Goal: Information Seeking & Learning: Learn about a topic

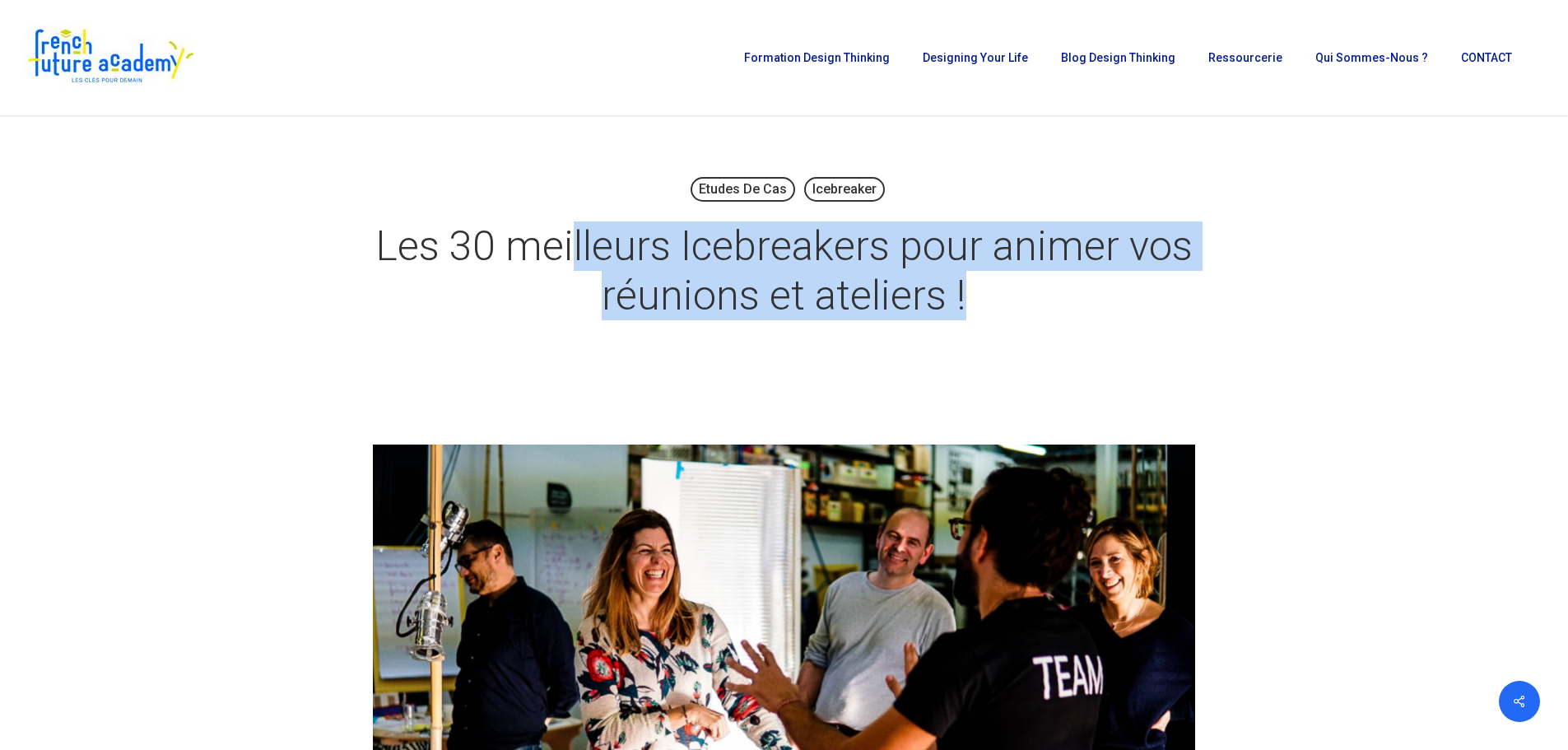
drag, startPoint x: 615, startPoint y: 250, endPoint x: 1020, endPoint y: 297, distance: 407.7
click at [1021, 296] on h1 "Les 30 meilleurs Icebreakers pour animer vos réunions et ateliers !" at bounding box center [784, 271] width 823 height 132
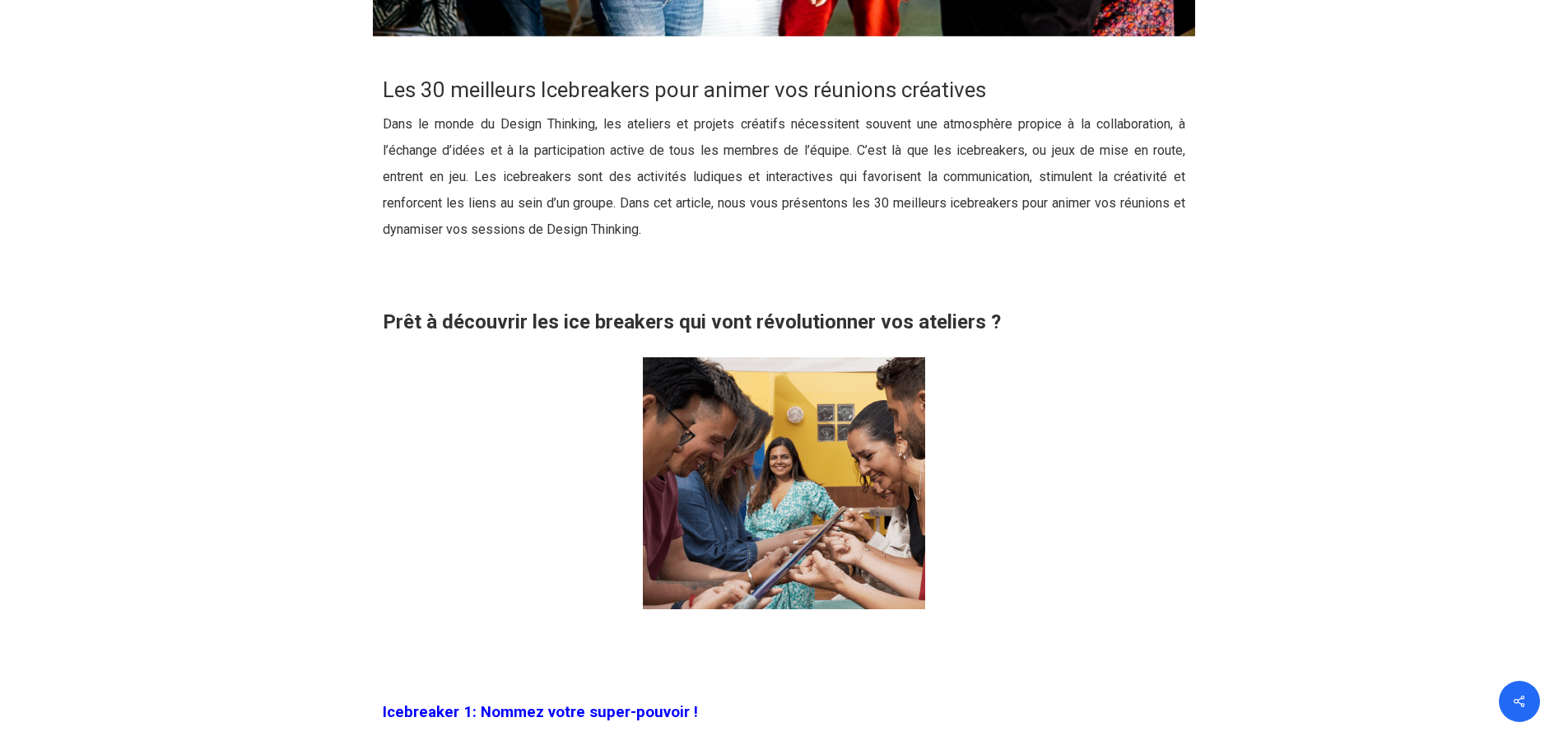
scroll to position [823, 0]
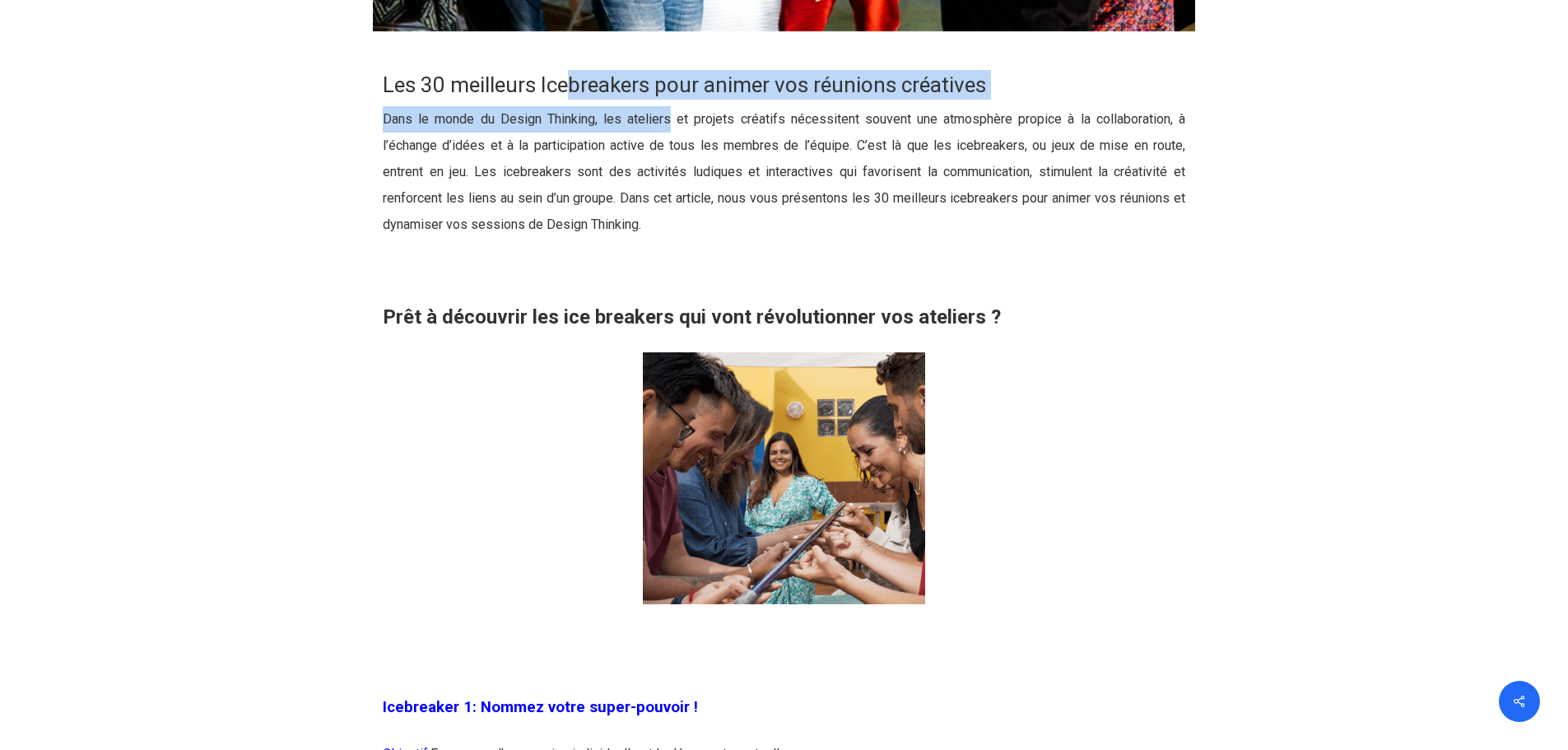
drag, startPoint x: 574, startPoint y: 80, endPoint x: 669, endPoint y: 133, distance: 108.8
click at [669, 132] on div "Les 30 meilleurs Icebreakers pour animer vos réunions créatives Dans le monde d…" at bounding box center [784, 201] width 803 height 262
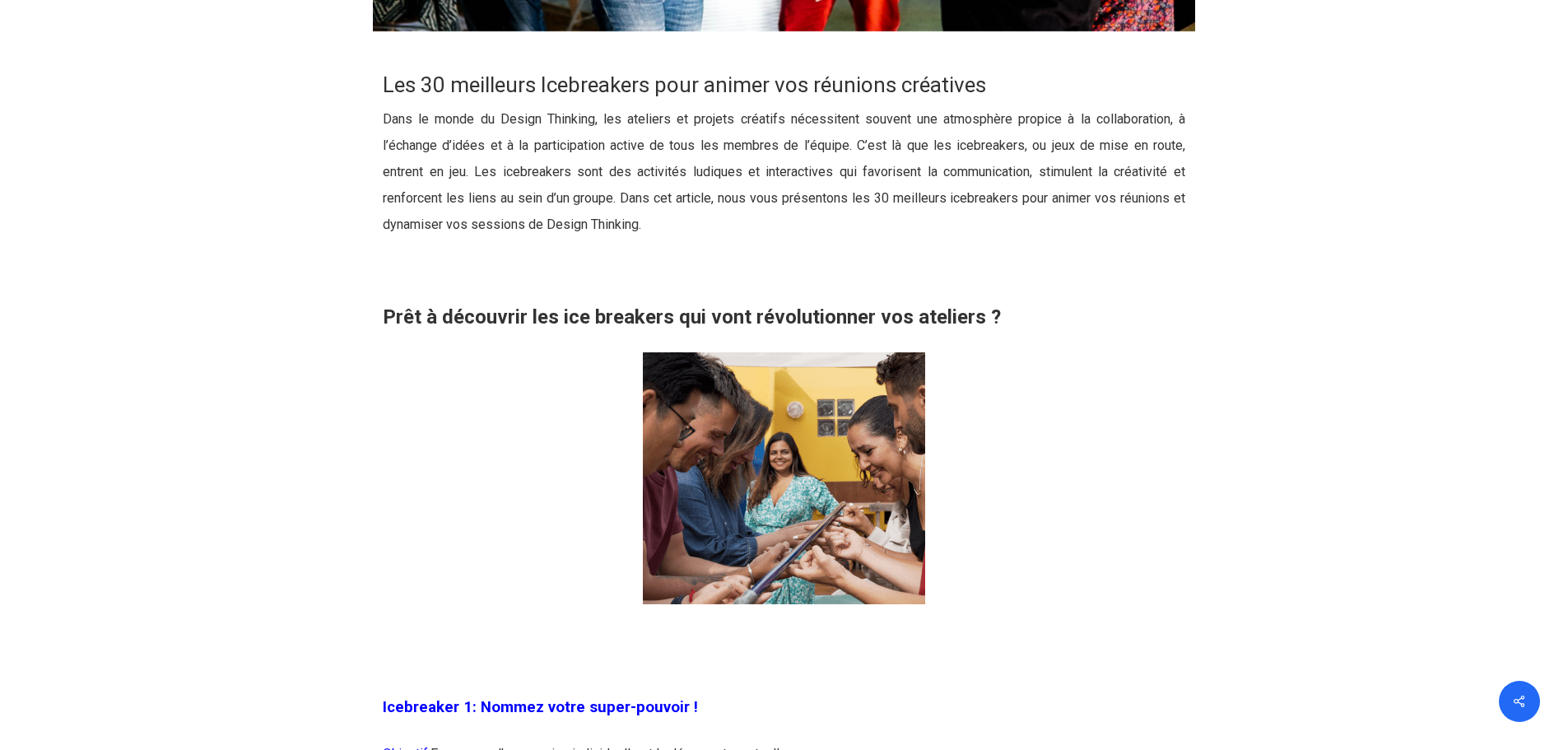
click at [630, 172] on p "Dans le monde du Design Thinking, les ateliers et projets créatifs nécessitent …" at bounding box center [784, 182] width 803 height 151
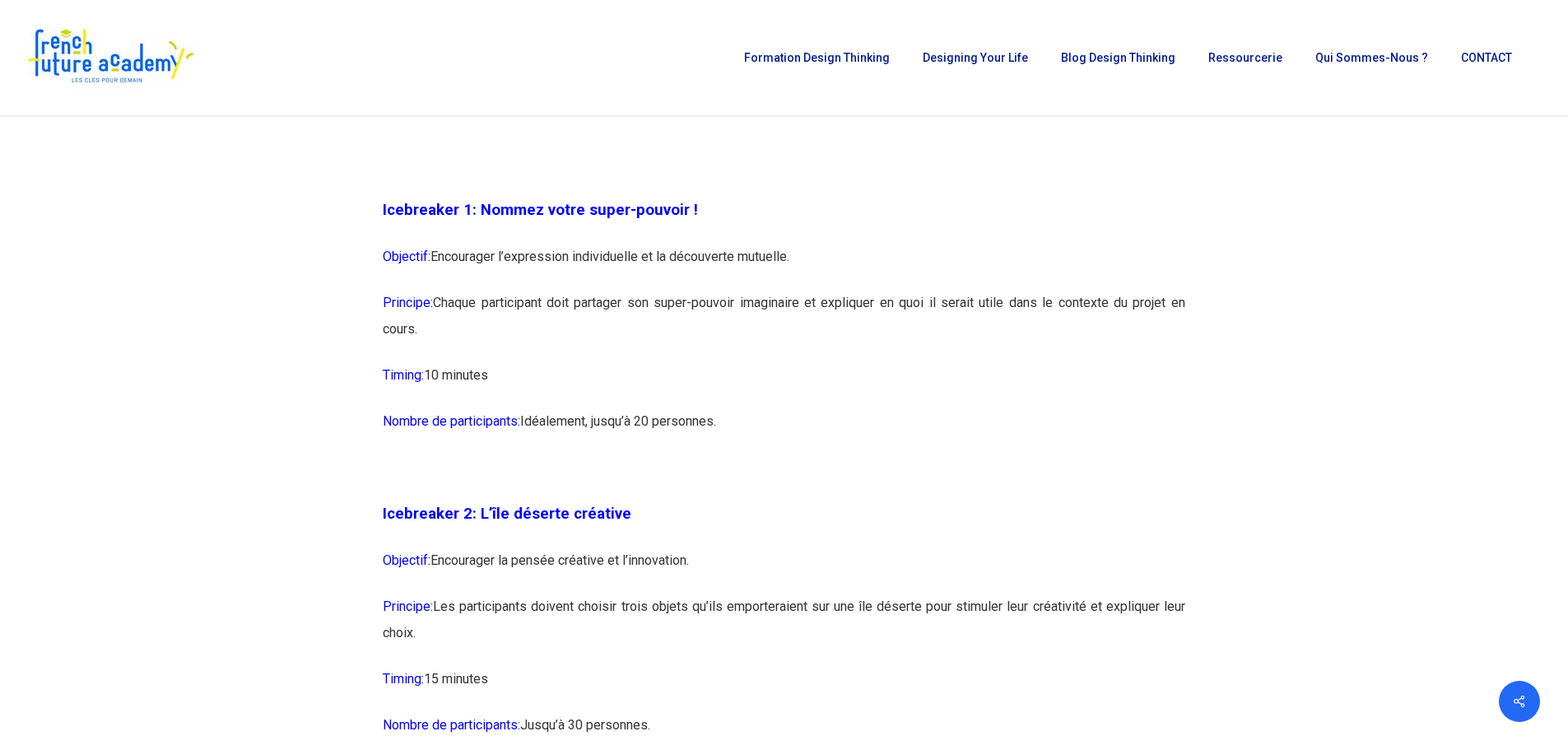
scroll to position [1318, 0]
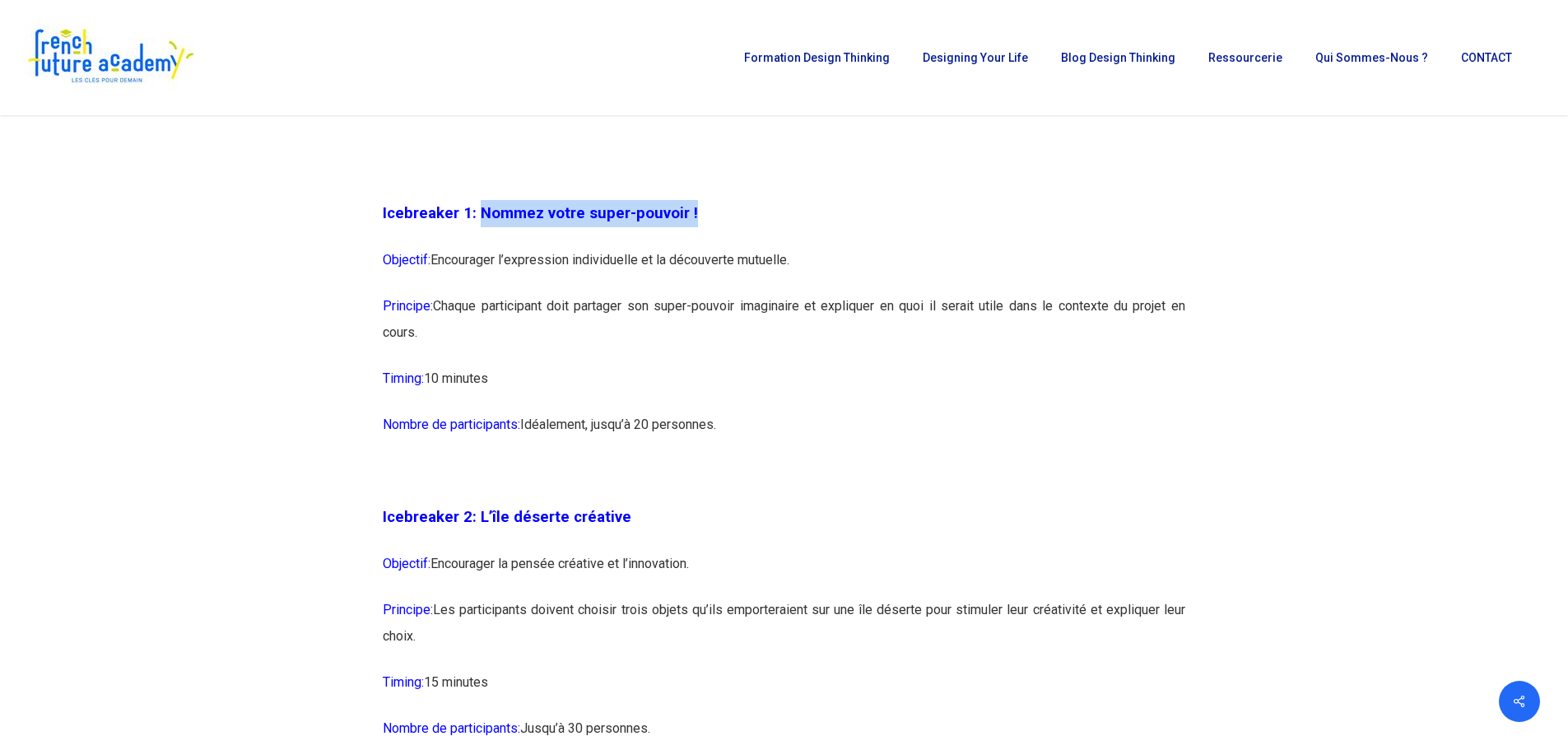
drag, startPoint x: 478, startPoint y: 216, endPoint x: 690, endPoint y: 219, distance: 212.0
click at [690, 219] on p "Icebreaker 1: Nommez votre super-pouvoir !" at bounding box center [784, 224] width 803 height 47
drag, startPoint x: 679, startPoint y: 260, endPoint x: 727, endPoint y: 256, distance: 48.2
click at [727, 256] on p "Objectif: Encourager l’expression individuelle et la découverte mutuelle." at bounding box center [784, 270] width 803 height 46
drag, startPoint x: 687, startPoint y: 305, endPoint x: 745, endPoint y: 335, distance: 65.3
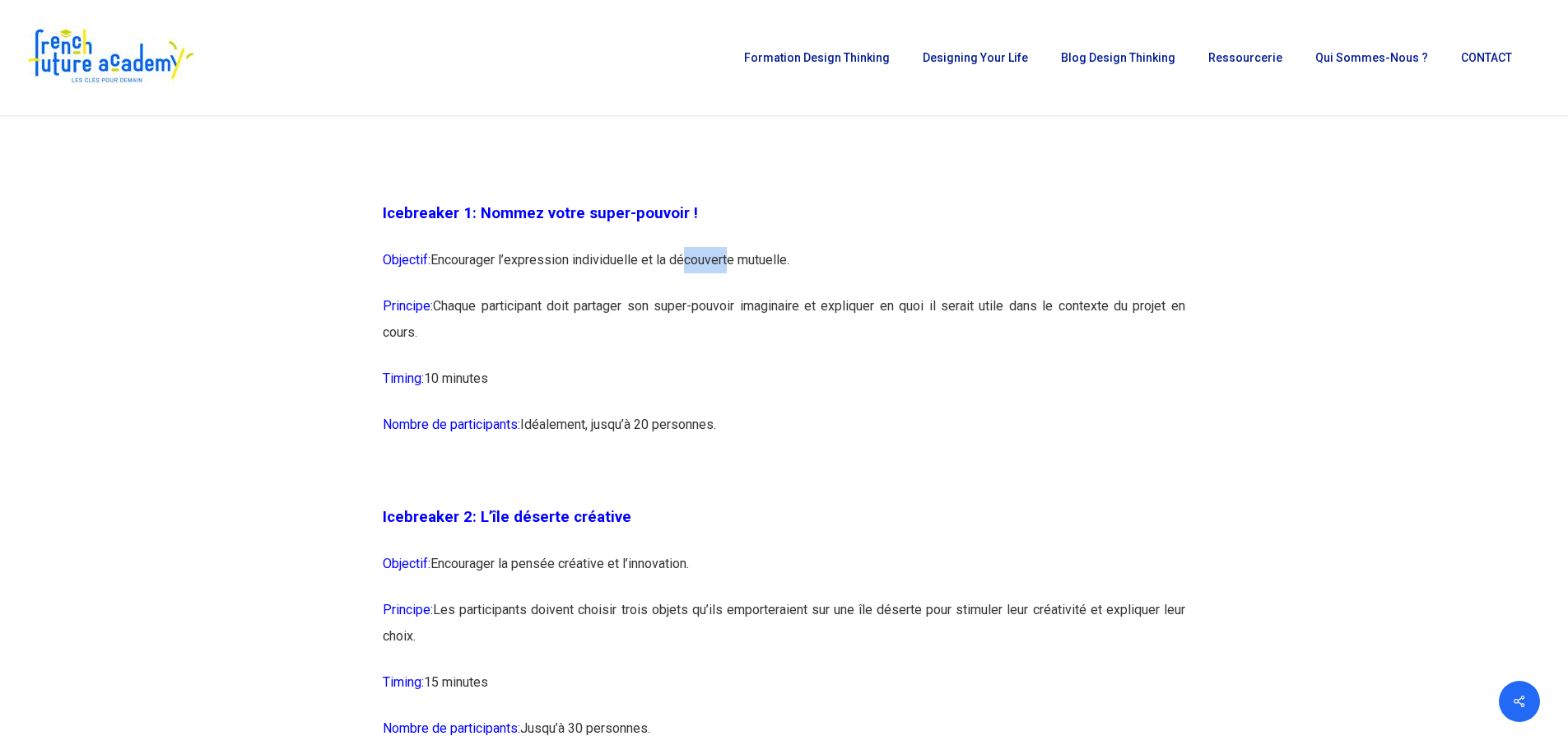
click at [745, 335] on p "Principe: Chaque participant doit partager son super-pouvoir imaginaire et expl…" at bounding box center [784, 330] width 803 height 72
click at [744, 346] on p "Principe: Chaque participant doit partager son super-pouvoir imaginaire et expl…" at bounding box center [784, 330] width 803 height 72
drag, startPoint x: 377, startPoint y: 207, endPoint x: 521, endPoint y: 322, distance: 184.3
click at [490, 325] on p "Principe: Chaque participant doit partager son super-pouvoir imaginaire et expl…" at bounding box center [784, 330] width 803 height 72
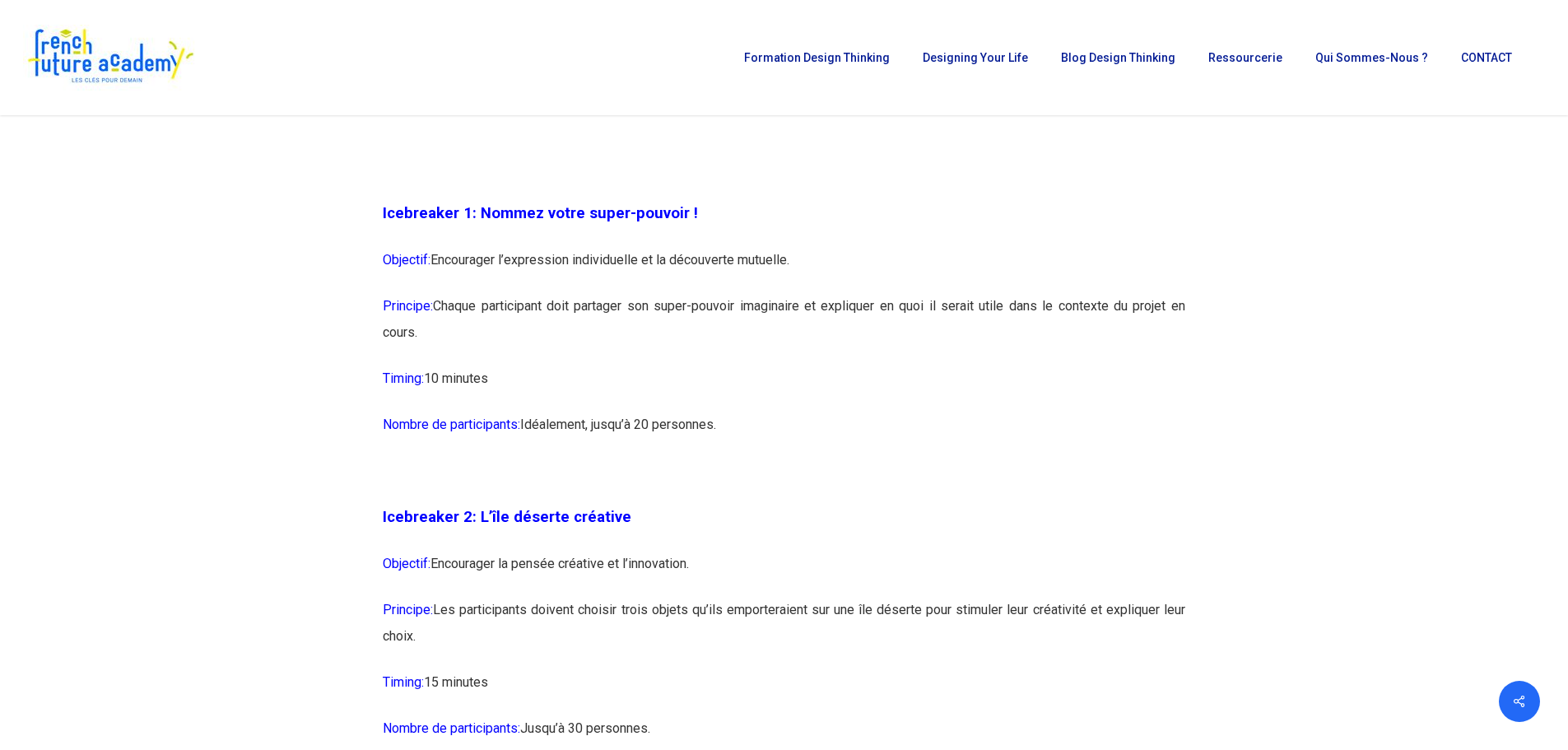
drag, startPoint x: 453, startPoint y: 325, endPoint x: 383, endPoint y: 298, distance: 75.0
click at [383, 298] on p "Principe: Chaque participant doit partager son super-pouvoir imaginaire et expl…" at bounding box center [784, 330] width 803 height 72
copy p "Principe: Chaque participant doit partager son super-pouvoir imaginaire et expl…"
